Goal: Task Accomplishment & Management: Complete application form

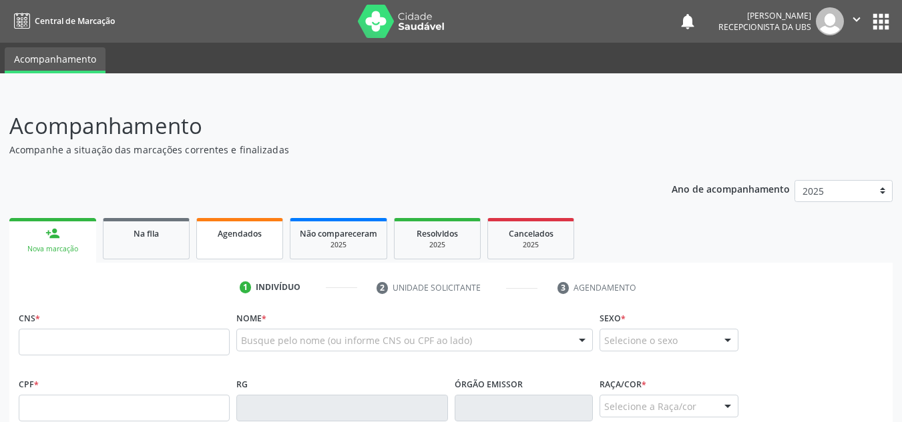
click at [233, 232] on span "Agendados" at bounding box center [240, 233] width 44 height 11
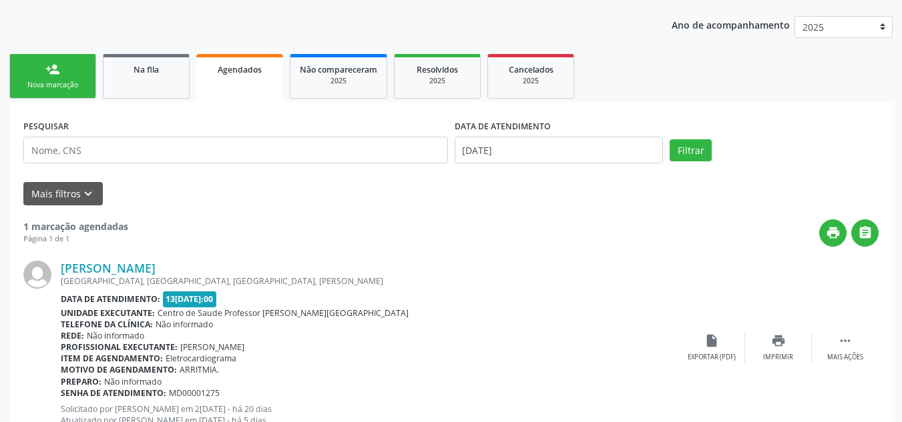
scroll to position [161, 0]
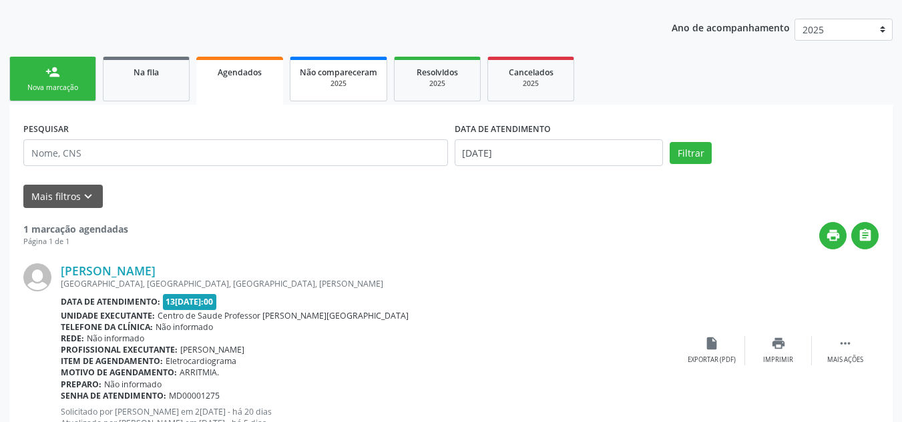
click at [304, 78] on div "Não compareceram" at bounding box center [338, 72] width 77 height 14
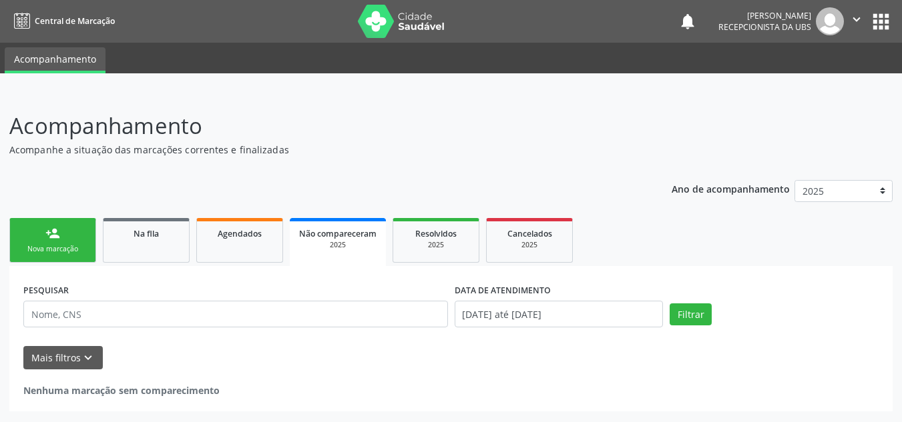
scroll to position [0, 0]
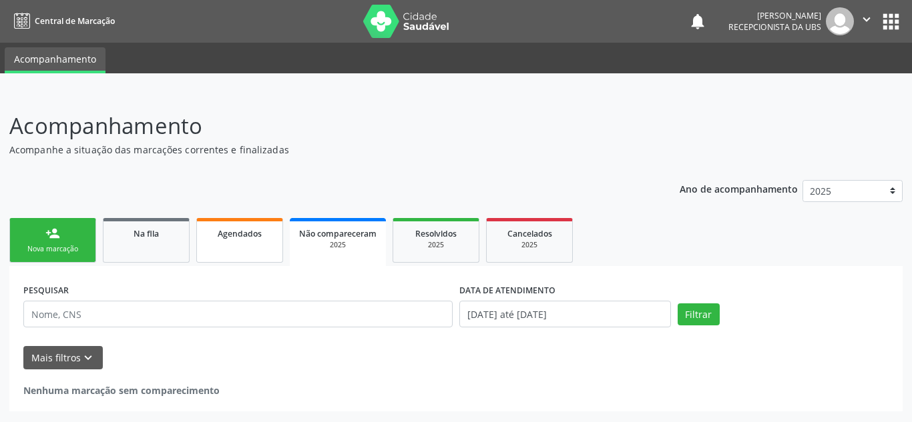
click at [246, 241] on link "Agendados" at bounding box center [239, 240] width 87 height 45
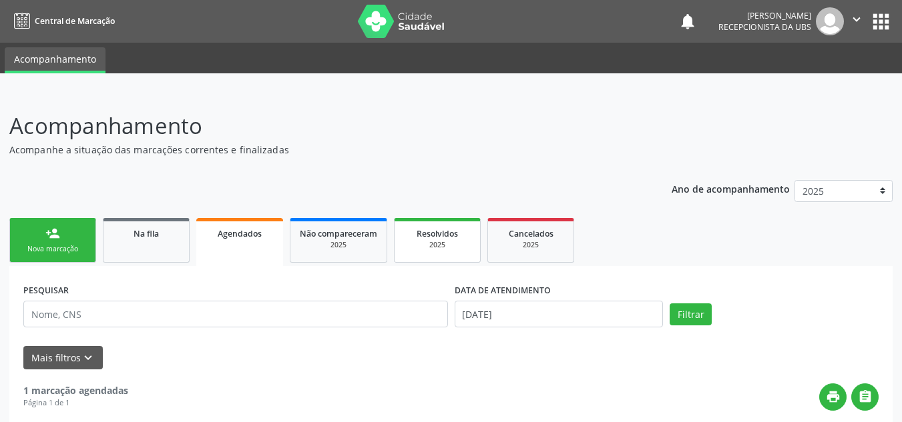
click at [435, 244] on div "2025" at bounding box center [437, 245] width 67 height 10
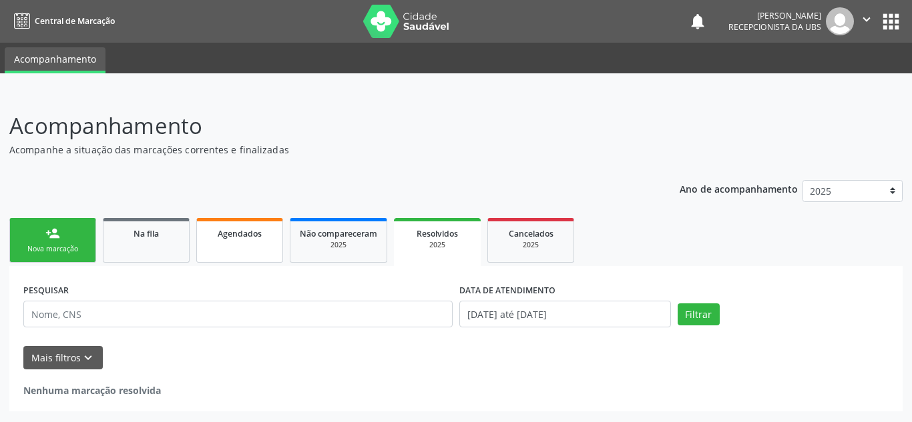
click at [238, 245] on link "Agendados" at bounding box center [239, 240] width 87 height 45
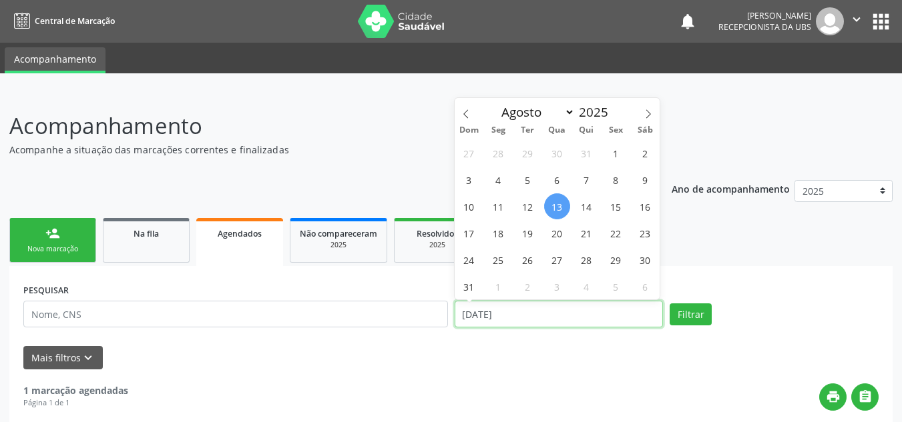
click at [540, 317] on input "[DATE]" at bounding box center [558, 314] width 209 height 27
click at [613, 155] on span "1" at bounding box center [616, 153] width 26 height 26
type input "01[DATE]"
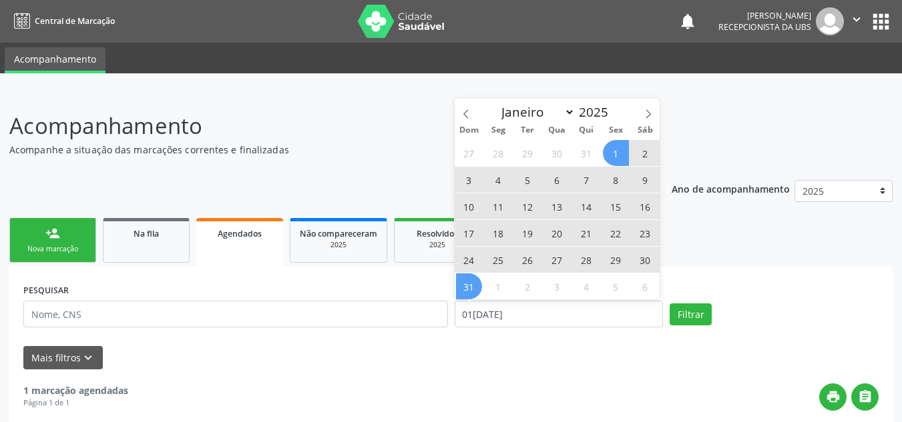
click at [472, 286] on span "31" at bounding box center [469, 287] width 26 height 26
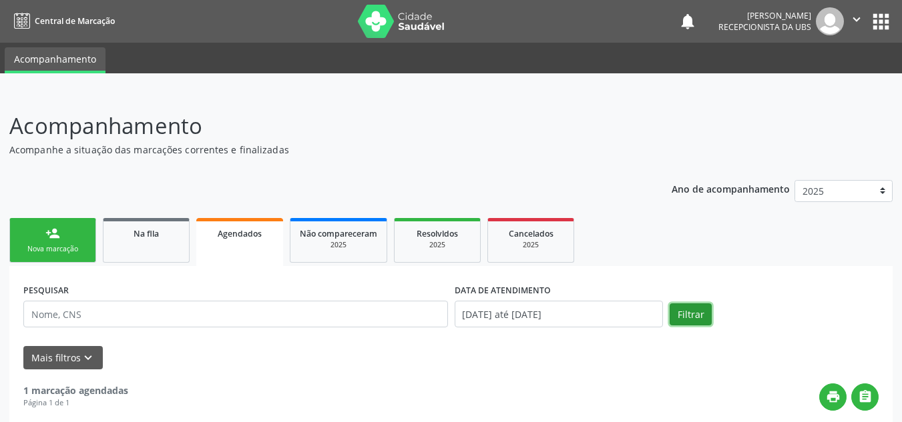
click at [685, 318] on button "Filtrar" at bounding box center [690, 315] width 42 height 23
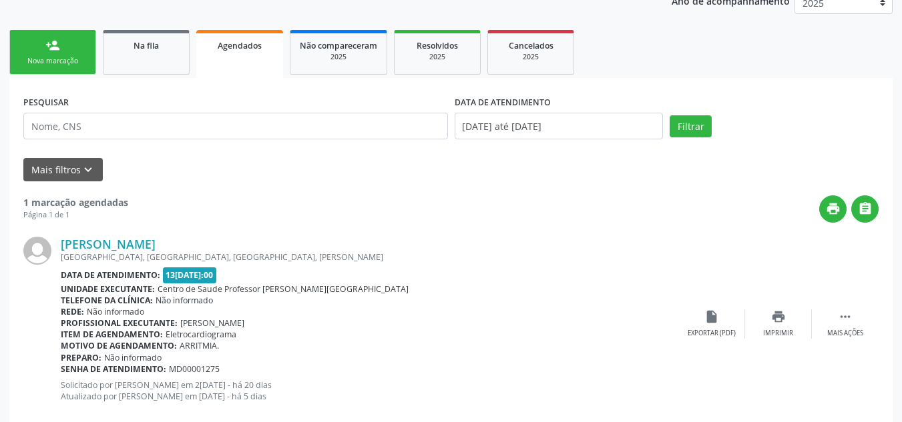
scroll to position [215, 0]
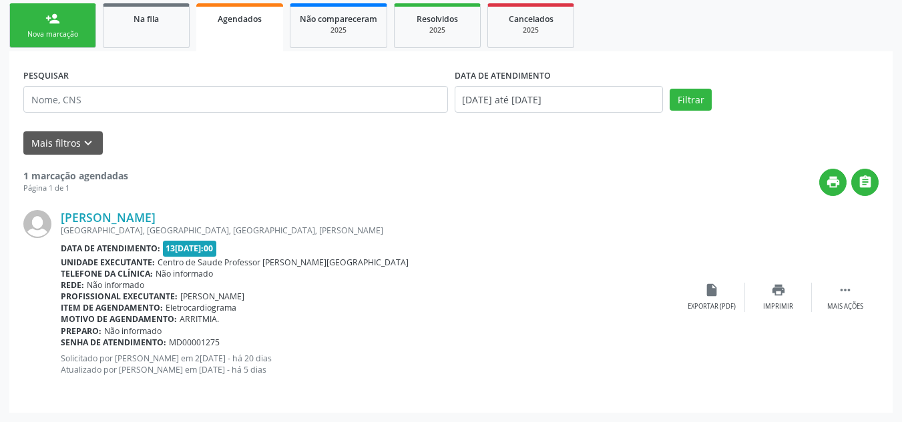
click at [67, 37] on div "Nova marcação" at bounding box center [52, 34] width 67 height 10
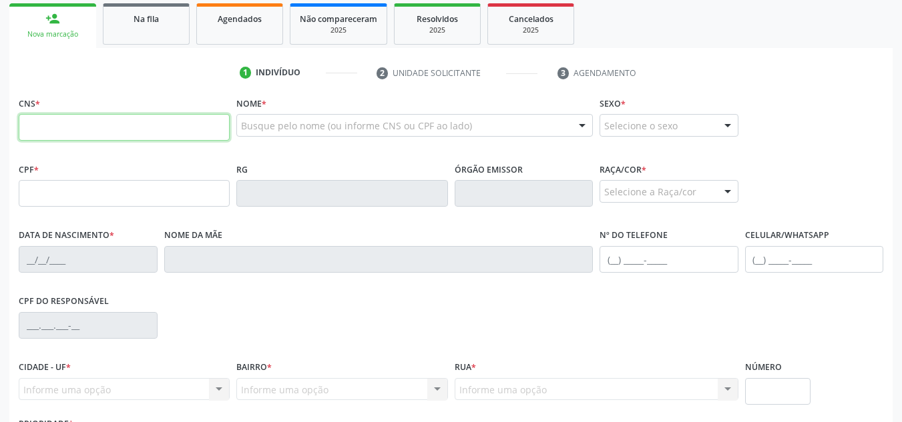
click at [61, 127] on input "text" at bounding box center [124, 127] width 211 height 27
click at [47, 133] on input "text" at bounding box center [124, 127] width 211 height 27
paste input "702 0068 7461 6782"
type input "702 0068 7461 6782"
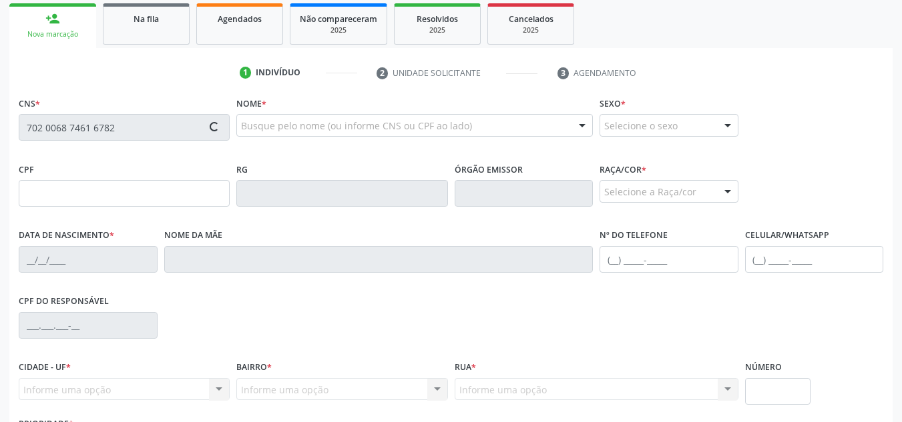
type input "073.999.954-00"
type input "2[DATE]"
type input "Edna Sales de [PERSON_NAME]"
type input "[PHONE_NUMBER]"
type input "05"
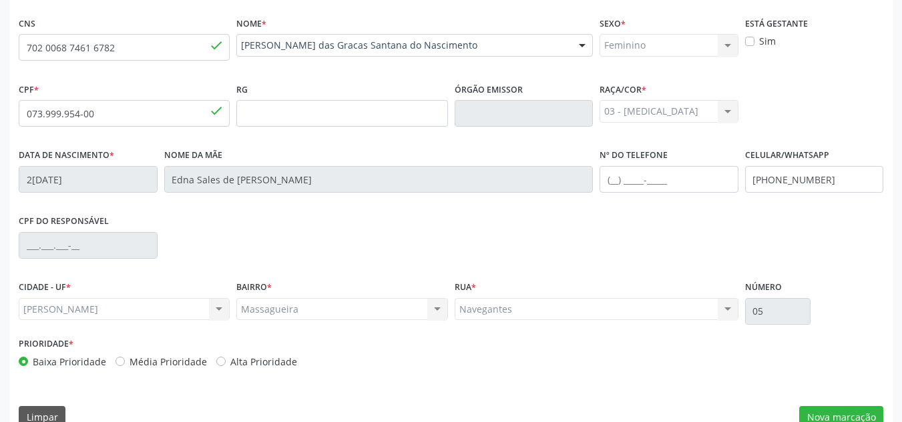
scroll to position [320, 0]
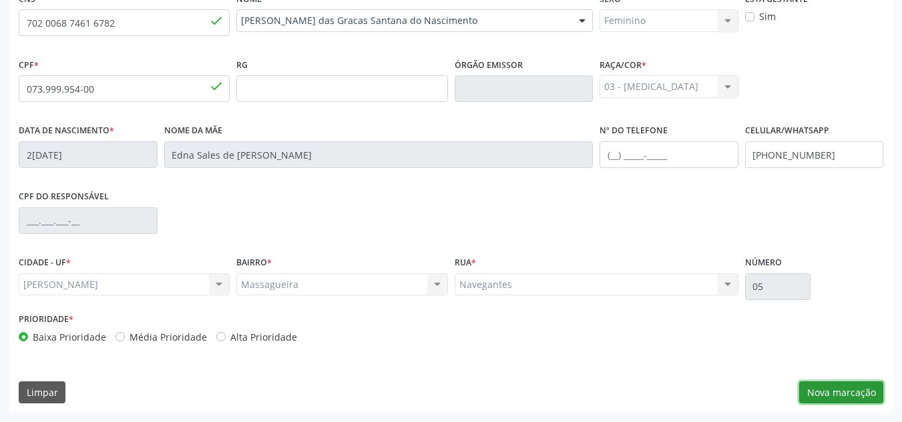
click at [865, 393] on button "Nova marcação" at bounding box center [841, 393] width 84 height 23
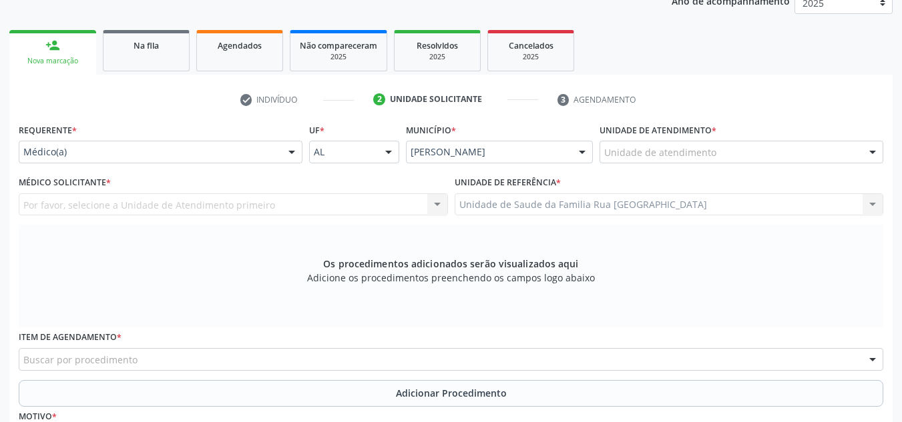
scroll to position [186, 0]
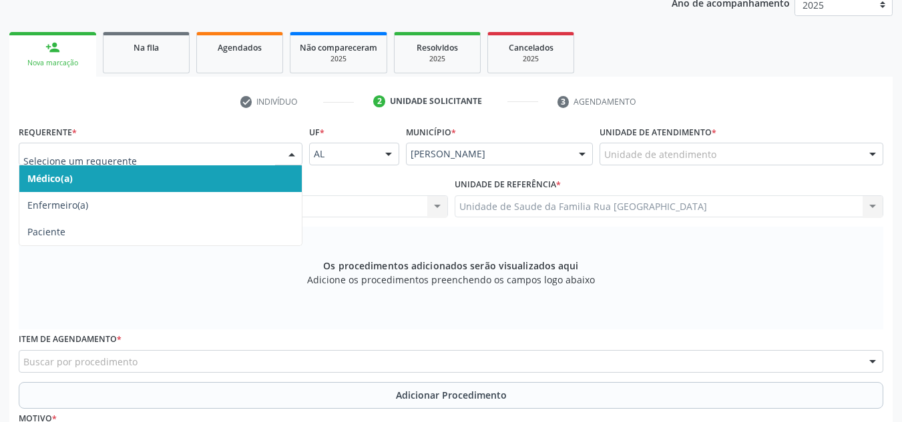
click at [289, 155] on div at bounding box center [292, 154] width 20 height 23
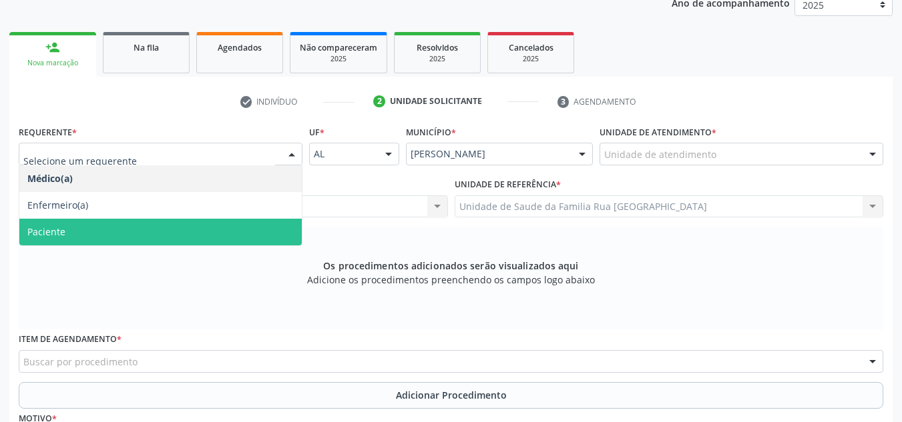
click at [220, 225] on span "Paciente" at bounding box center [160, 232] width 282 height 27
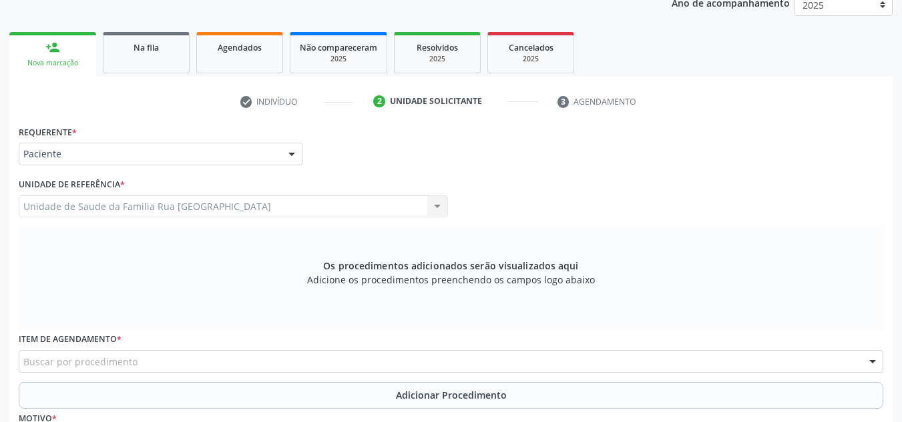
click at [203, 369] on div "Buscar por procedimento" at bounding box center [451, 361] width 864 height 23
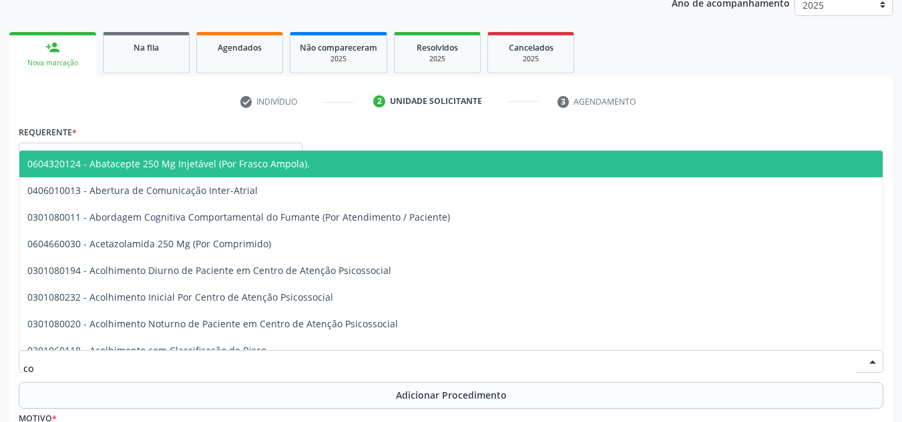
type input "c"
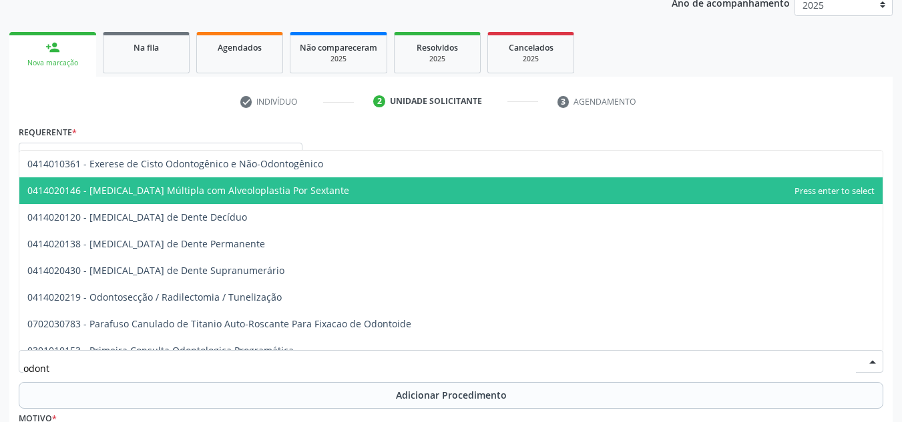
click at [285, 196] on span "0414020146 - [MEDICAL_DATA] Múltipla com Alveoloplastia Por Sextante" at bounding box center [188, 190] width 322 height 13
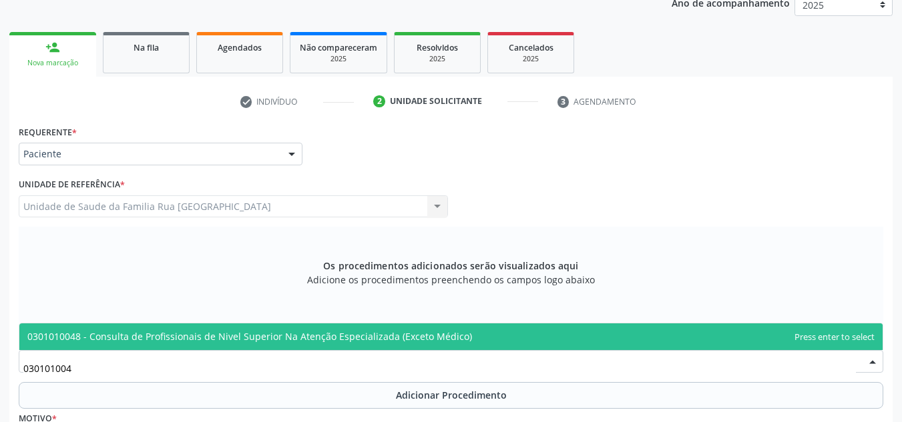
type input "0301010048"
click at [286, 342] on span "0301010048 - Consulta de Profissionais de Nivel Superior Na Atenção Especializa…" at bounding box center [249, 336] width 444 height 13
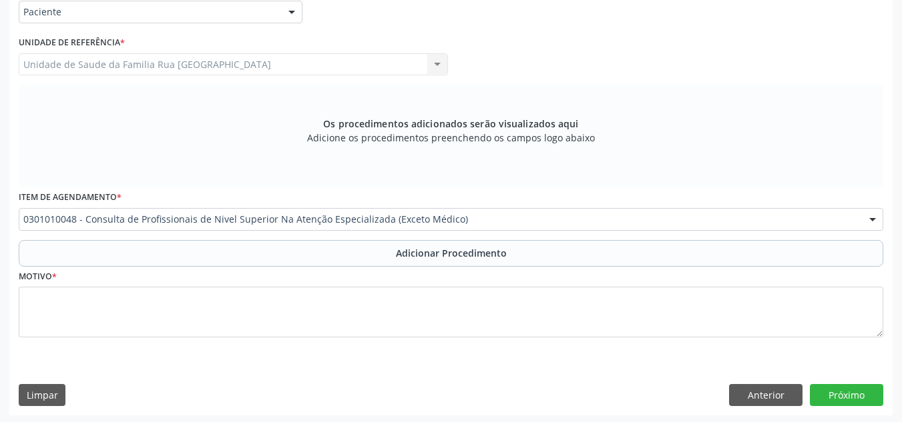
scroll to position [331, 0]
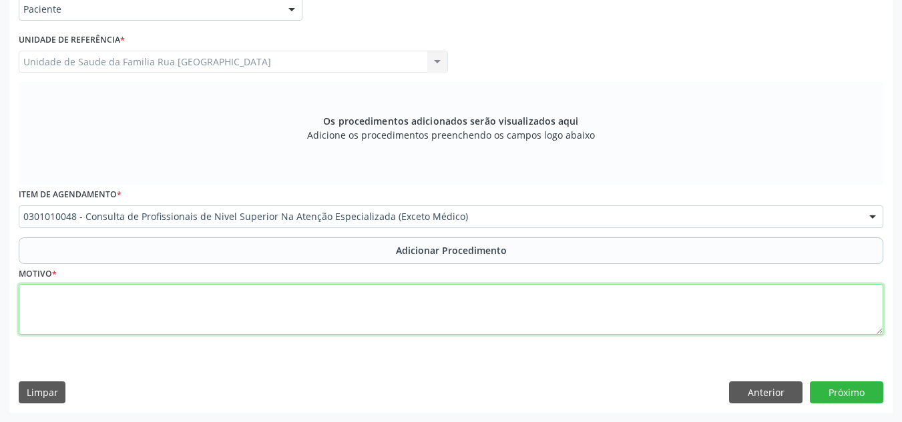
click at [234, 325] on textarea at bounding box center [451, 309] width 864 height 51
type textarea "c"
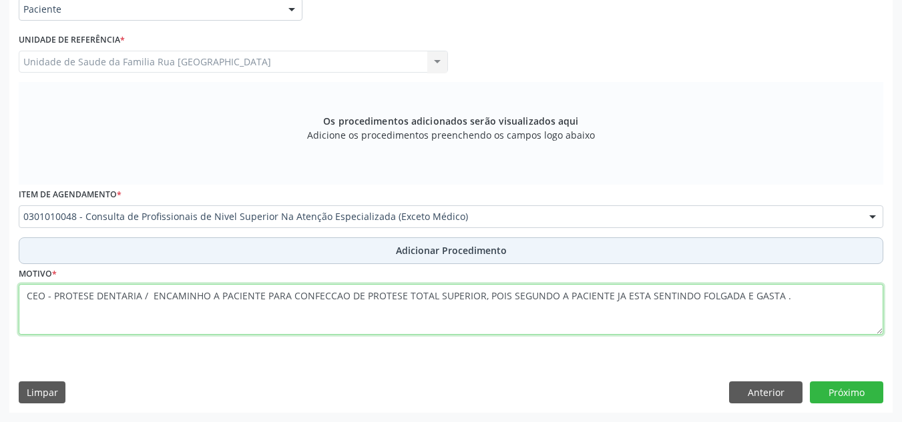
type textarea "CEO - PROTESE DENTARIA / ENCAMINHO A PACIENTE PARA CONFECCAO DE PROTESE TOTAL S…"
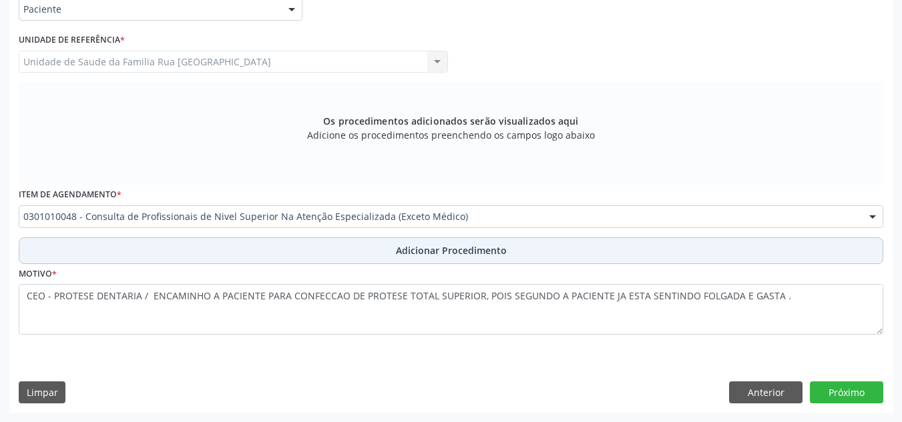
click at [463, 250] on span "Adicionar Procedimento" at bounding box center [451, 251] width 111 height 14
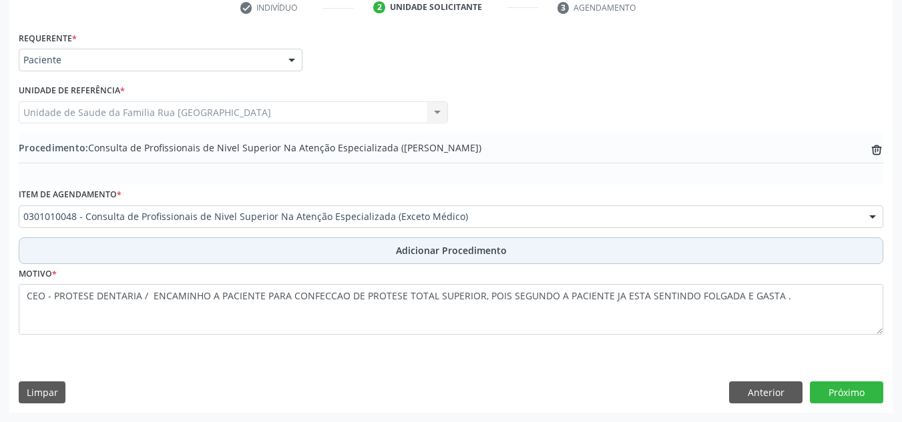
click at [463, 250] on span "Adicionar Procedimento" at bounding box center [451, 251] width 111 height 14
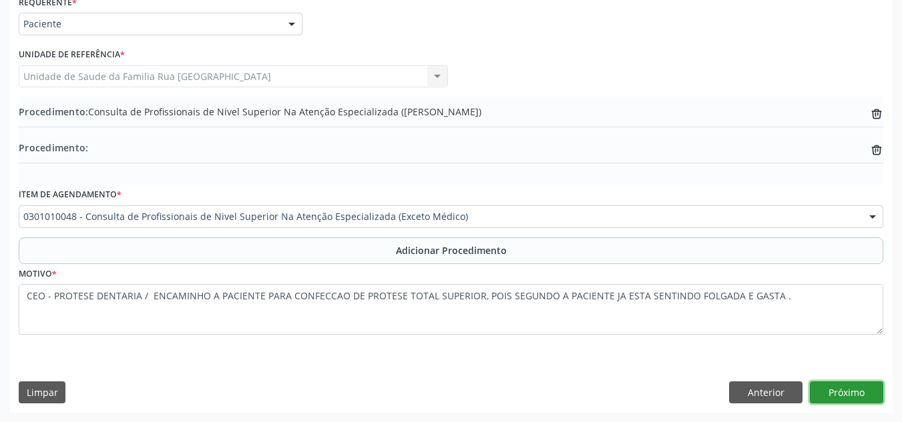
click at [858, 395] on button "Próximo" at bounding box center [845, 393] width 73 height 23
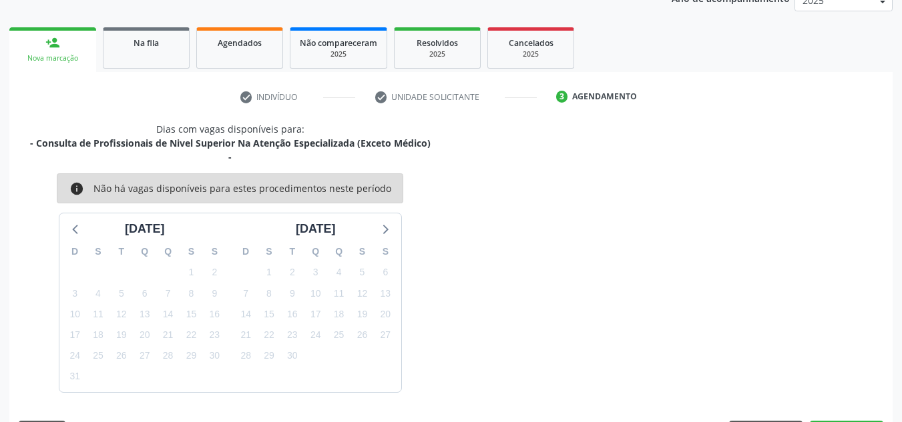
scroll to position [230, 0]
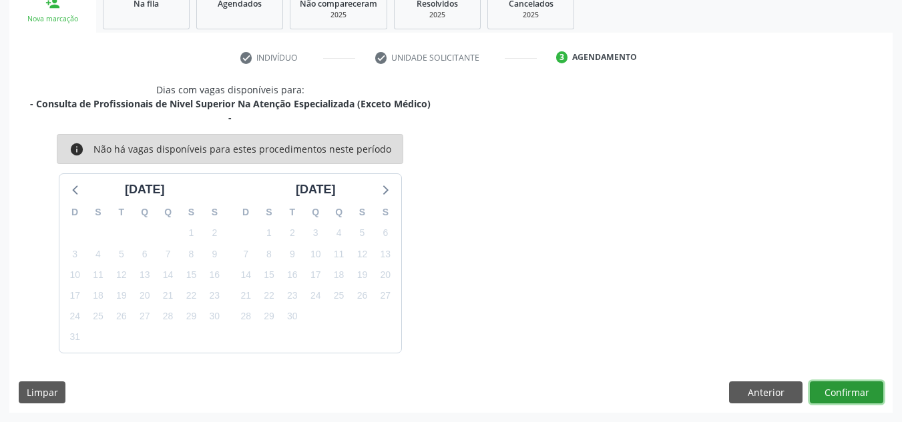
click at [856, 395] on button "Confirmar" at bounding box center [845, 393] width 73 height 23
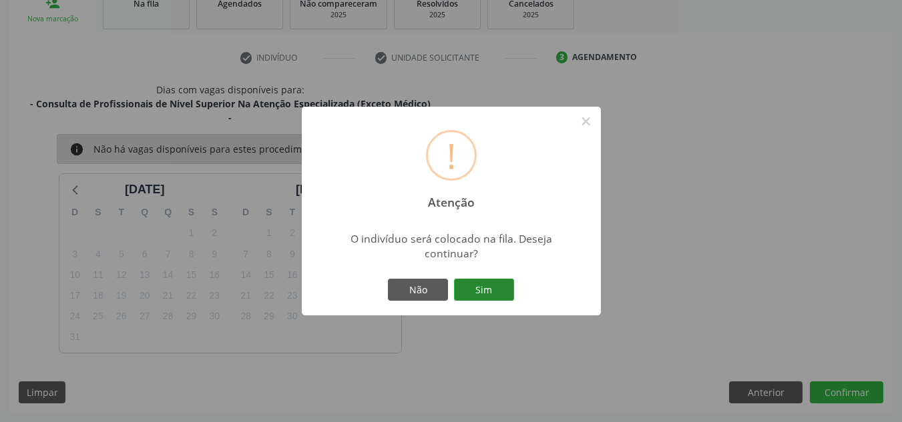
click at [504, 291] on button "Sim" at bounding box center [484, 290] width 60 height 23
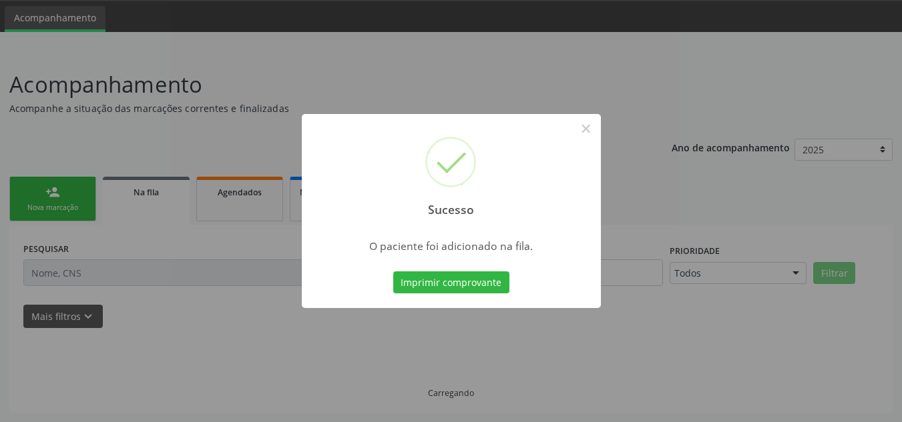
scroll to position [41, 0]
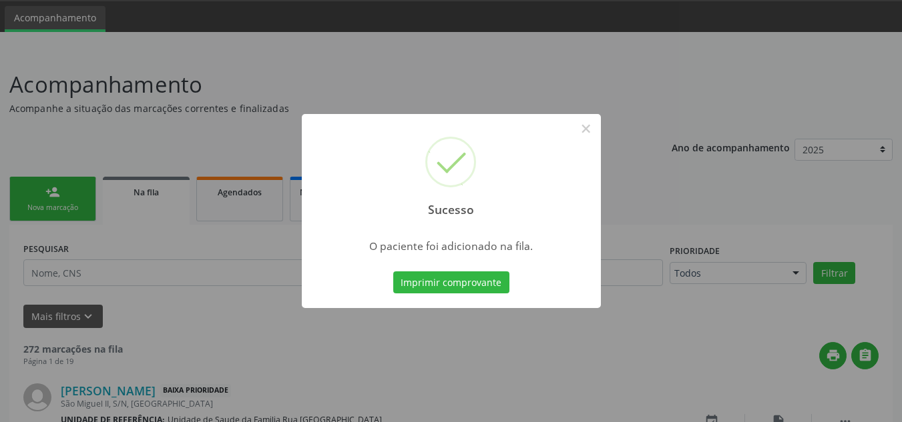
click at [633, 370] on div "Sucesso × O paciente foi adicionado na fila. Imprimir comprovante Cancel" at bounding box center [451, 211] width 902 height 422
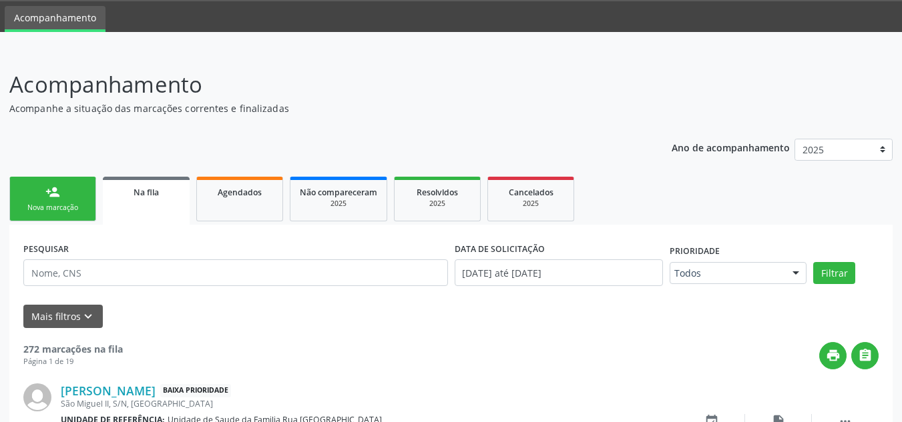
click at [51, 196] on div "person_add" at bounding box center [52, 192] width 15 height 15
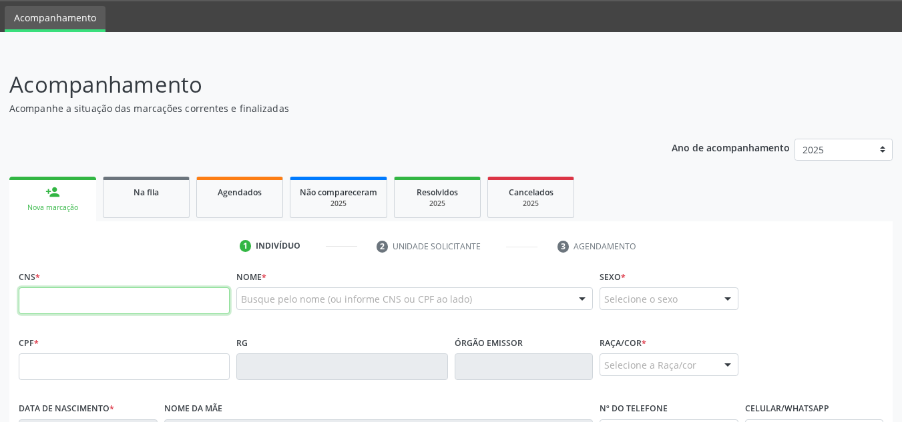
click at [127, 298] on input "text" at bounding box center [124, 301] width 211 height 27
type input "704 0008 4861 3764"
type input "150.507.974-89"
type input "1[DATE]"
type input "[PERSON_NAME]"
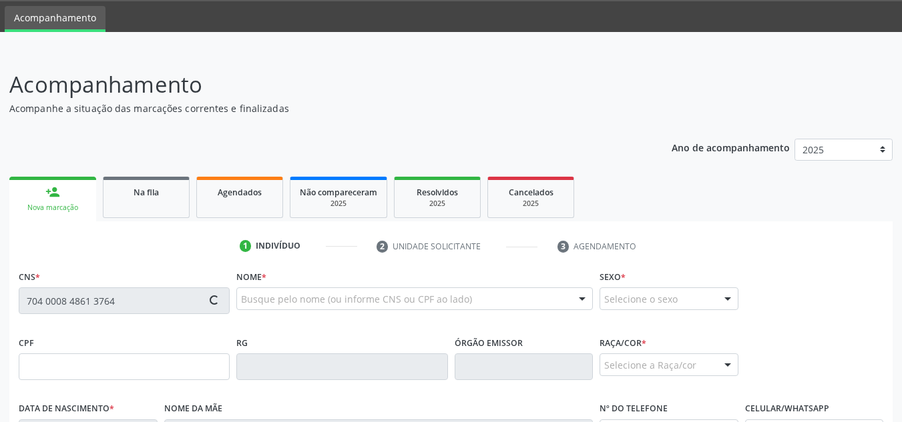
type input "[PHONE_NUMBER]"
type input "108"
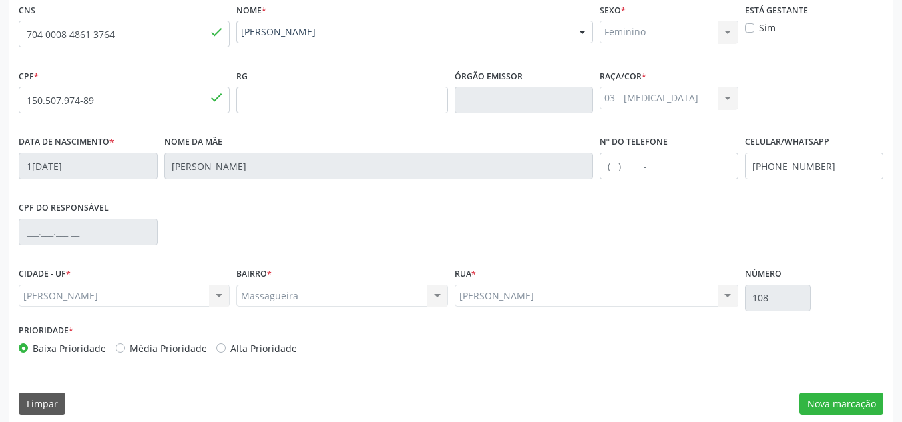
scroll to position [320, 0]
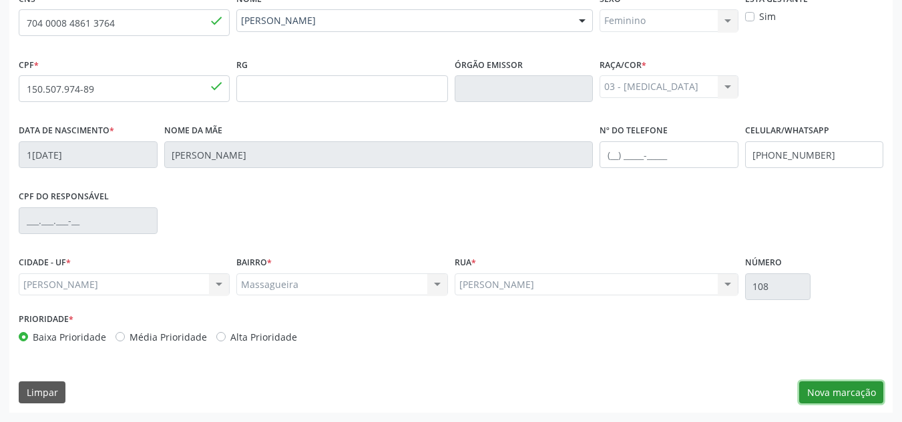
click at [817, 390] on button "Nova marcação" at bounding box center [841, 393] width 84 height 23
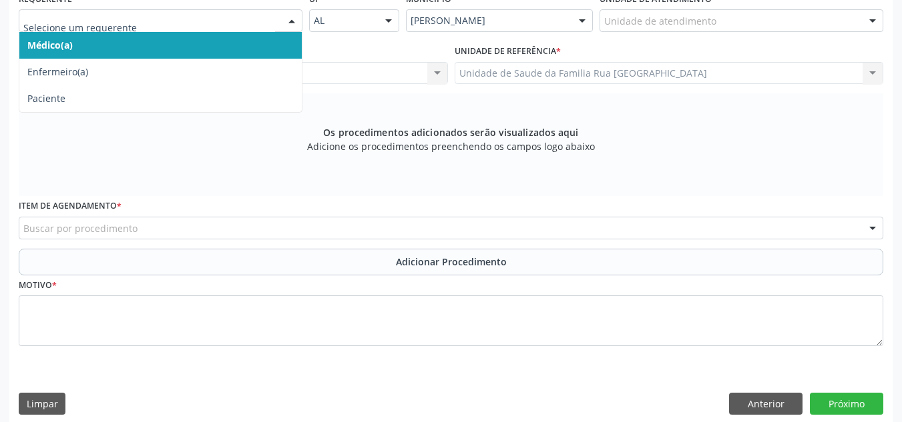
click at [290, 21] on div at bounding box center [292, 21] width 20 height 23
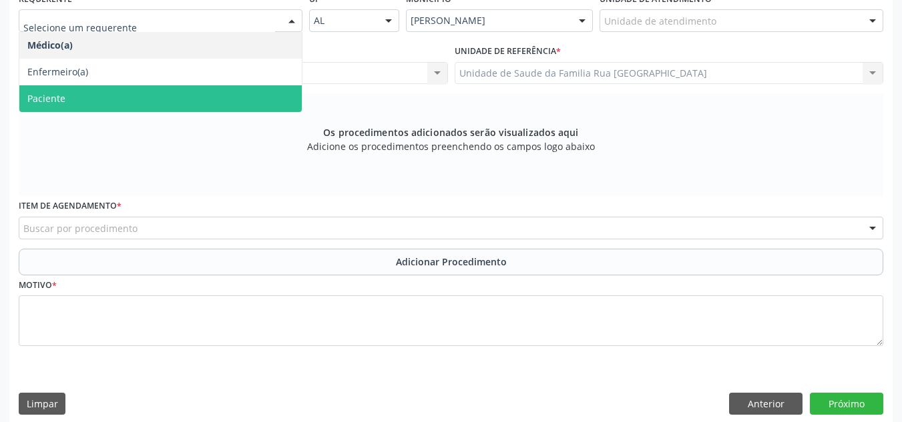
click at [202, 95] on span "Paciente" at bounding box center [160, 98] width 282 height 27
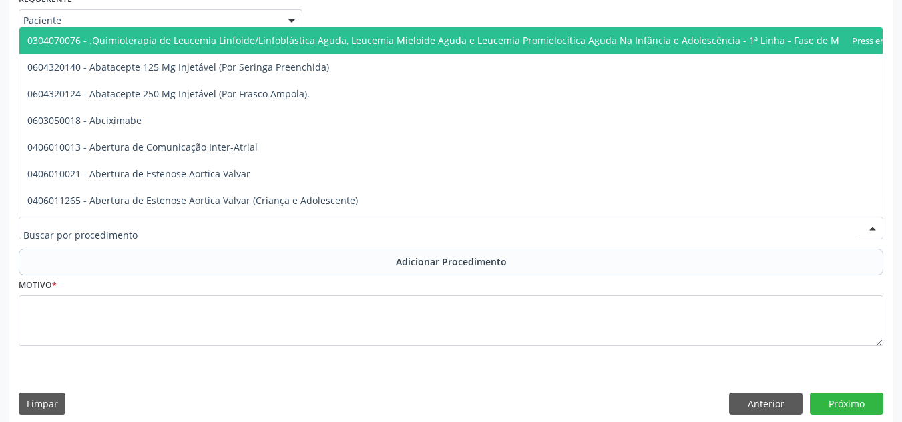
click at [143, 229] on div at bounding box center [451, 228] width 864 height 23
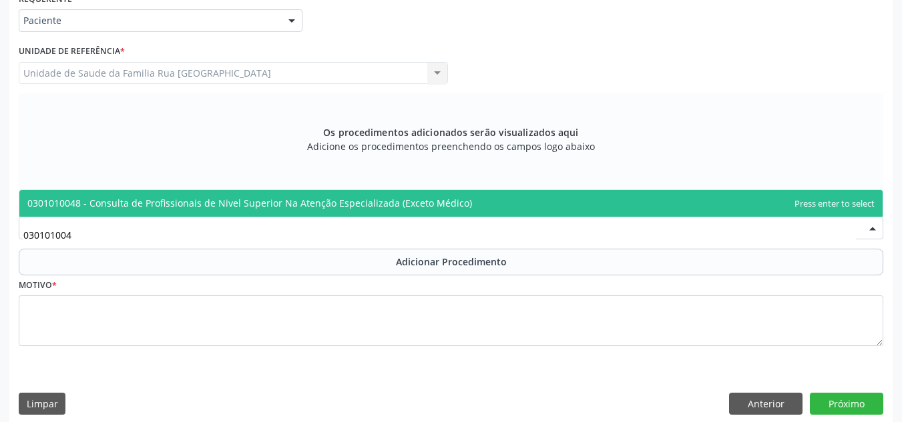
type input "0301010048"
click at [147, 210] on span "0301010048 - Consulta de Profissionais de Nivel Superior Na Atenção Especializa…" at bounding box center [450, 203] width 863 height 27
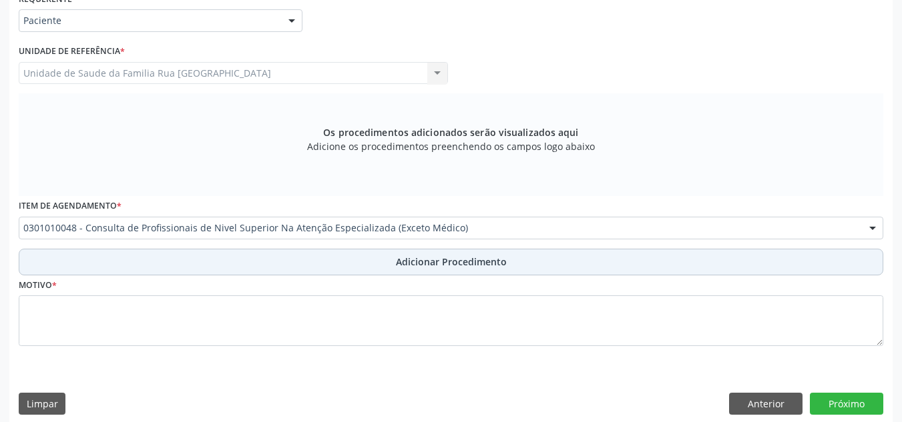
click at [396, 260] on span "Adicionar Procedimento" at bounding box center [451, 262] width 111 height 14
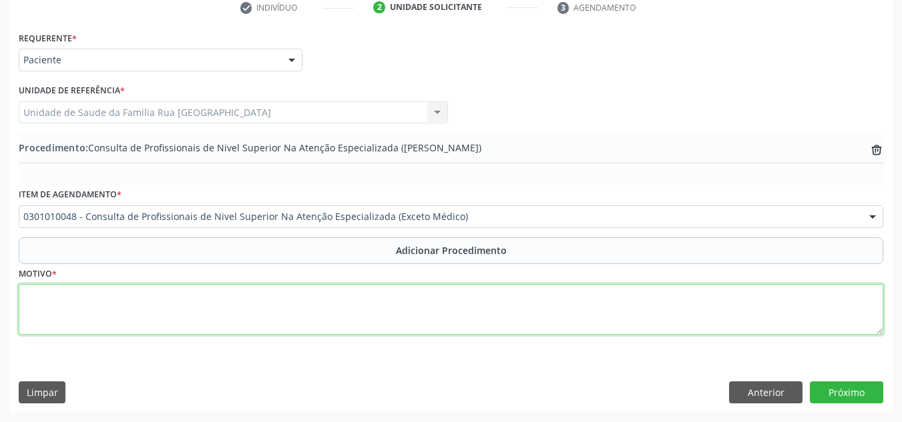
click at [182, 326] on textarea at bounding box center [451, 309] width 864 height 51
click at [260, 296] on textarea "radiologia / solicito rx periapical do dente 16 com destruicao coronaria" at bounding box center [451, 309] width 864 height 51
click at [316, 298] on textarea "radiologia / solicito rx periapical do dente 16 com destruição coronaria" at bounding box center [451, 309] width 864 height 51
type textarea "radiologia / solicito rx periapical do dente 16 com destruição coronária."
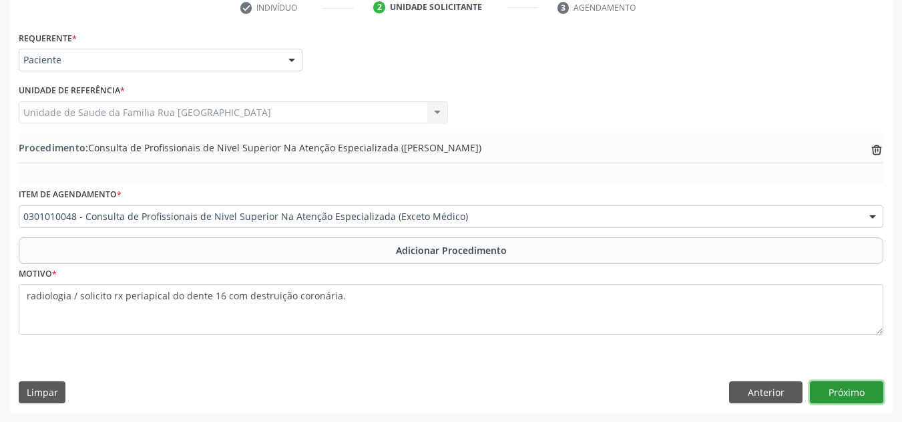
click at [842, 392] on button "Próximo" at bounding box center [845, 393] width 73 height 23
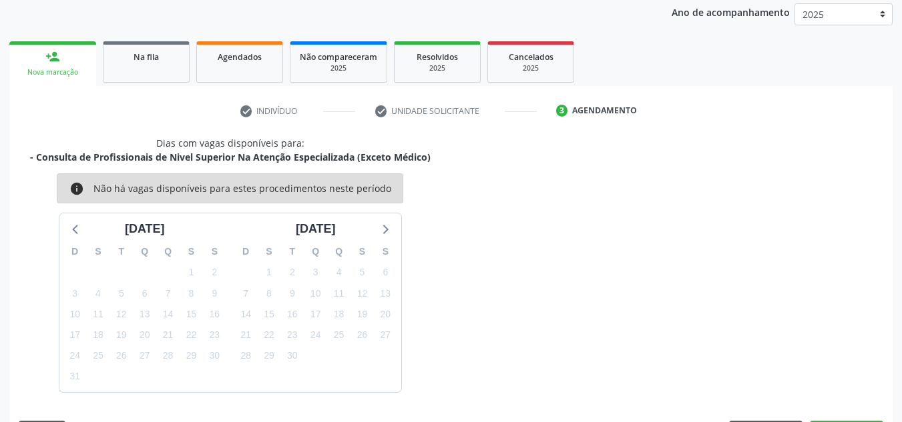
scroll to position [216, 0]
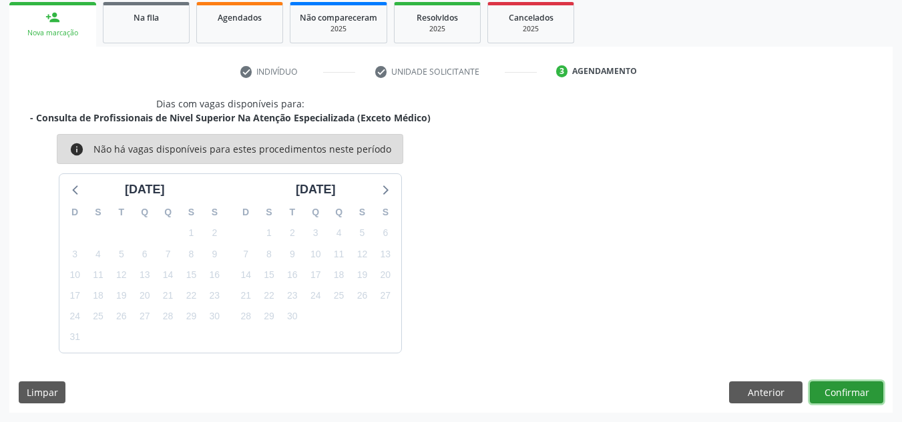
click at [842, 392] on button "Confirmar" at bounding box center [845, 393] width 73 height 23
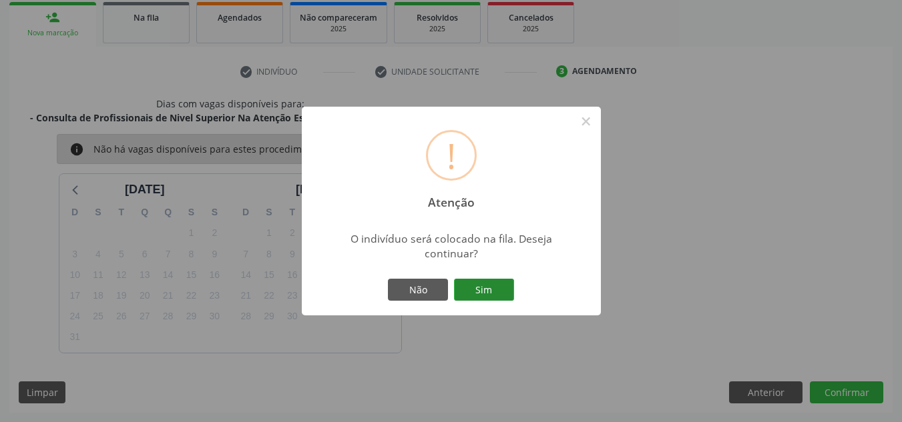
click at [496, 293] on button "Sim" at bounding box center [484, 290] width 60 height 23
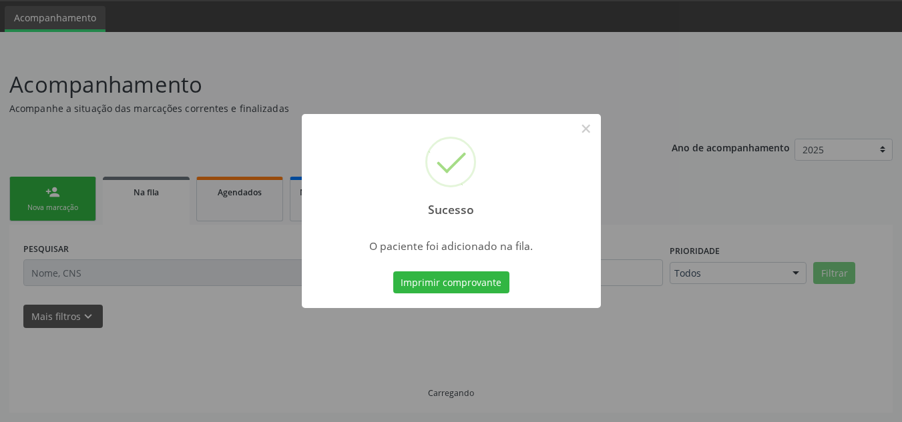
scroll to position [41, 0]
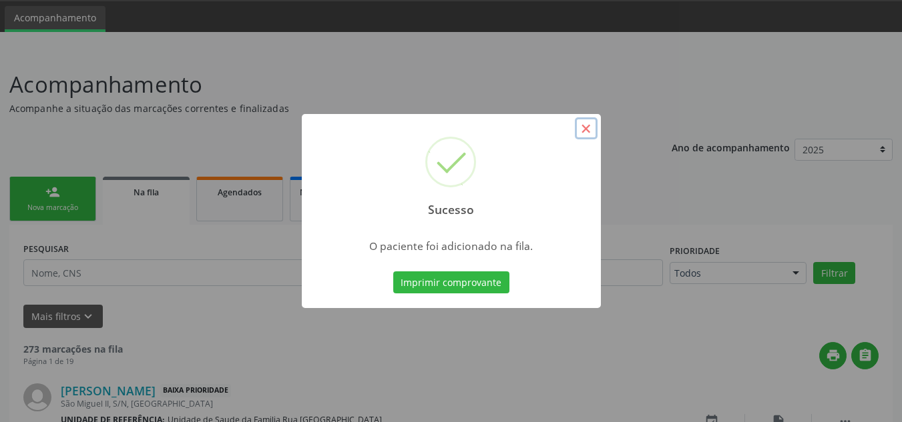
click at [582, 129] on button "×" at bounding box center [586, 128] width 23 height 23
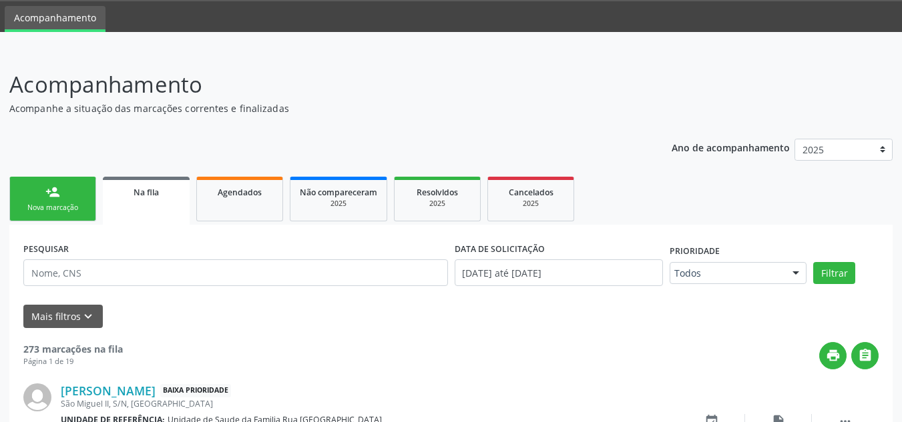
click at [639, 221] on ul "person_add Nova marcação Na fila Agendados Não compareceram 2025 Resolvidos 202…" at bounding box center [450, 199] width 883 height 51
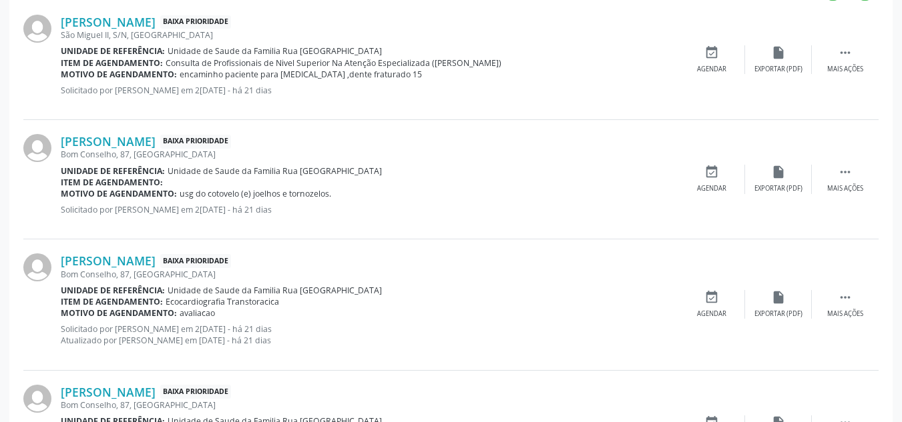
click at [635, 309] on div "Motivo de agendamento: [GEOGRAPHIC_DATA]" at bounding box center [369, 313] width 617 height 11
